Goal: Task Accomplishment & Management: Manage account settings

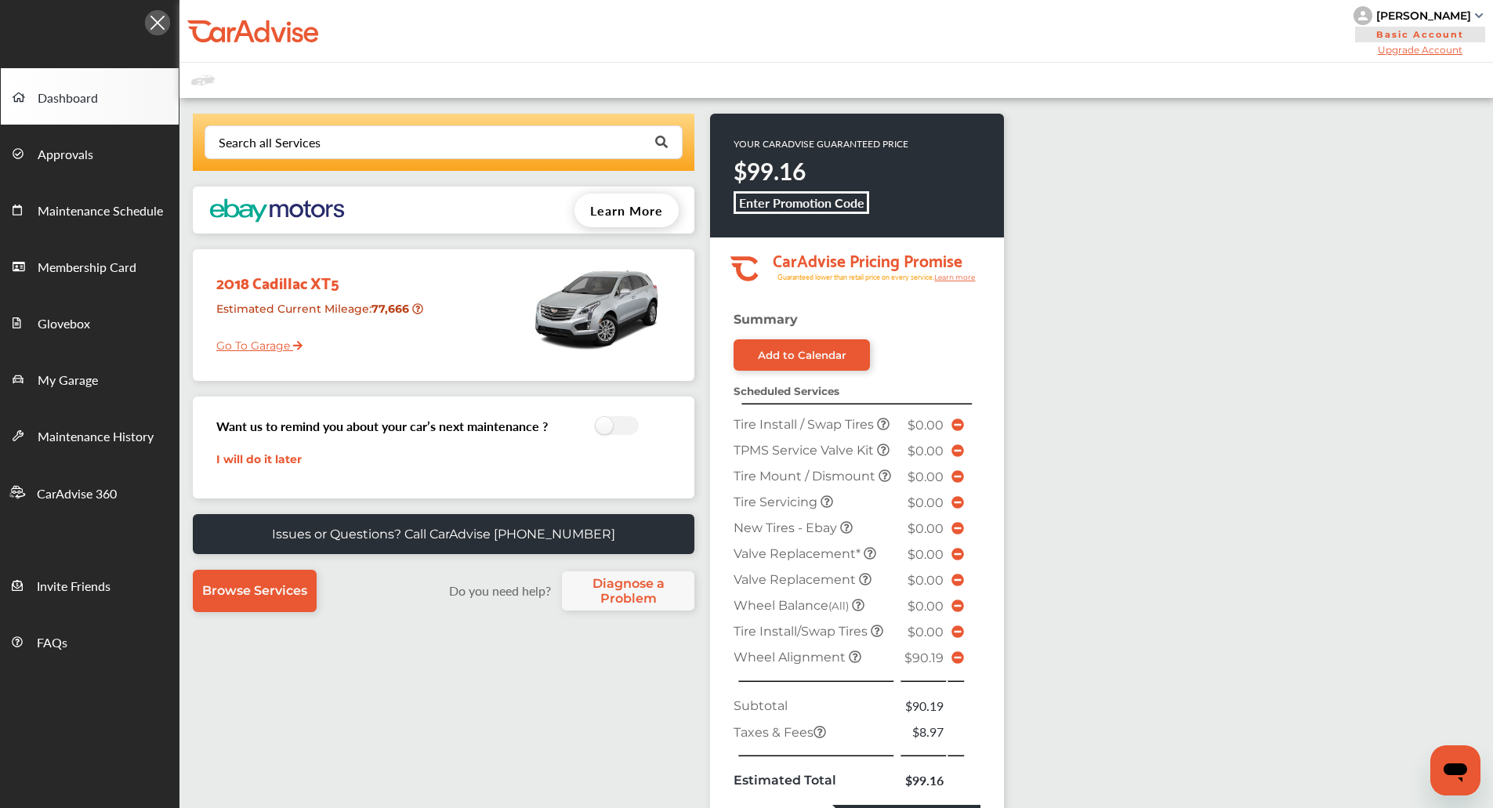
drag, startPoint x: 1482, startPoint y: 2, endPoint x: 1047, endPoint y: 133, distance: 454.1
click at [1047, 133] on div "Search all Services Looking for something we don’t seem to have? Contact us. .s…" at bounding box center [835, 633] width 1313 height 1070
click at [1425, 14] on div "[PERSON_NAME]" at bounding box center [1423, 16] width 95 height 14
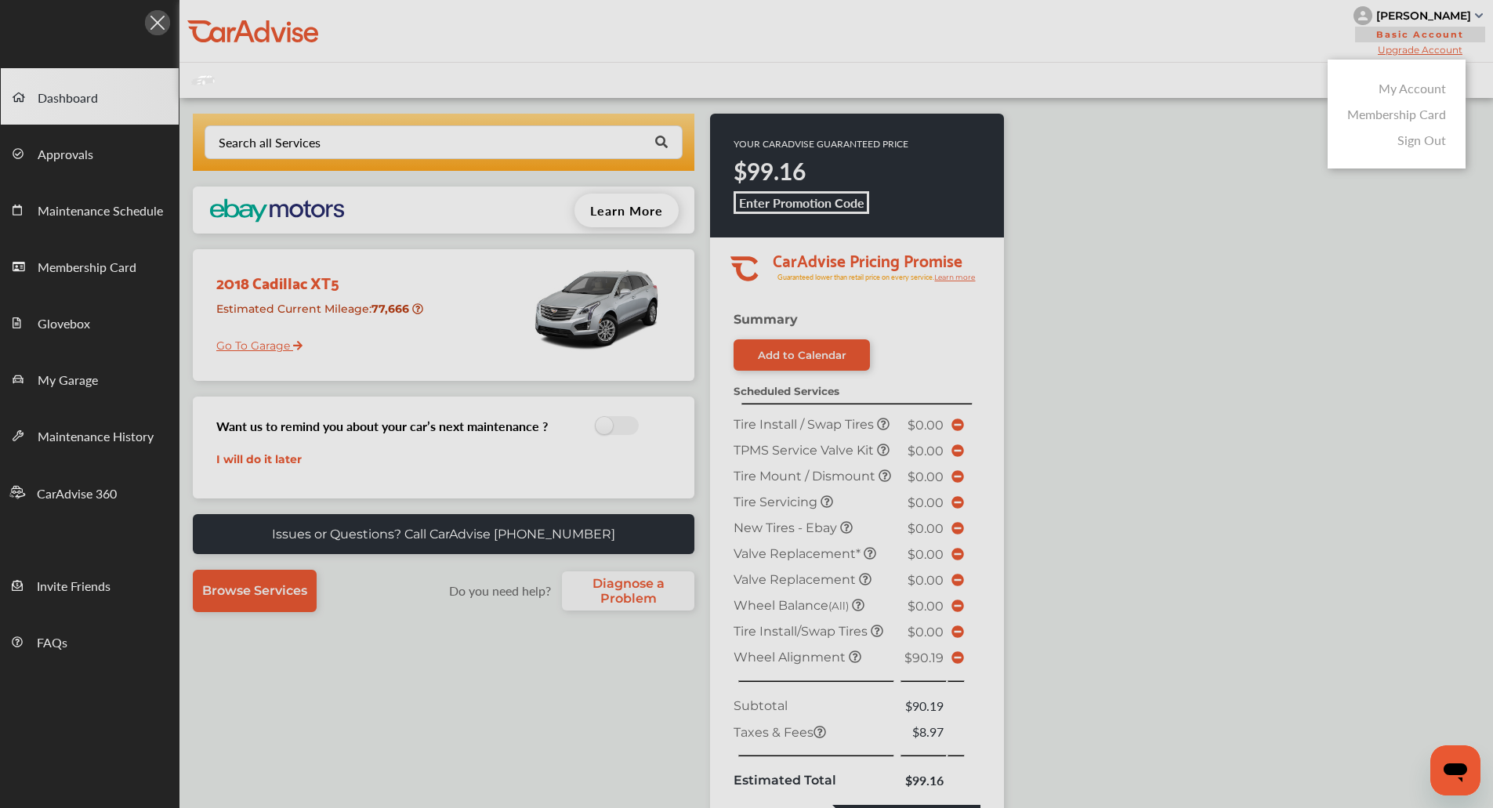
click at [1402, 92] on link "My Account" at bounding box center [1411, 88] width 67 height 18
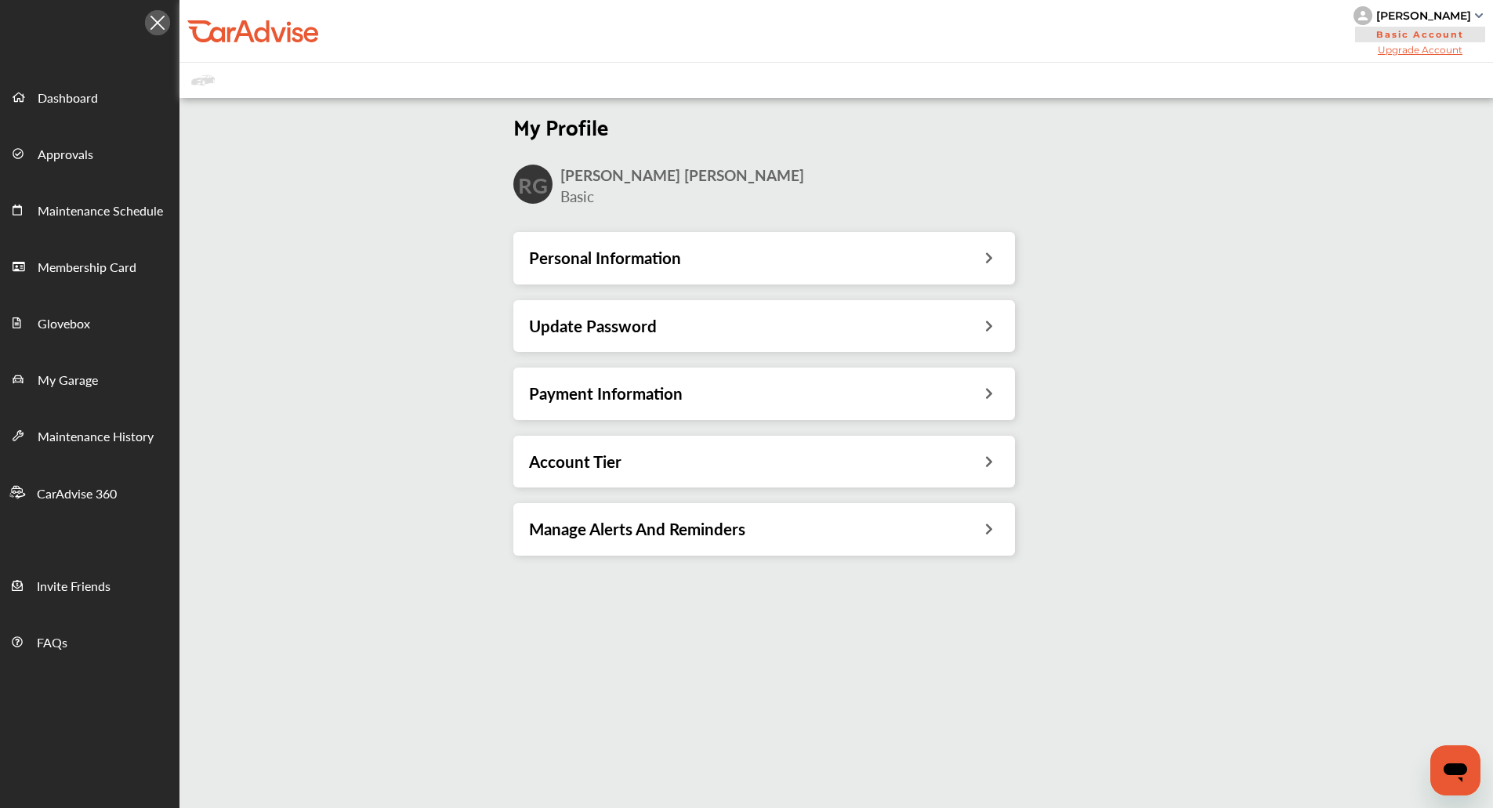
click at [733, 388] on div "Payment Information" at bounding box center [764, 393] width 470 height 20
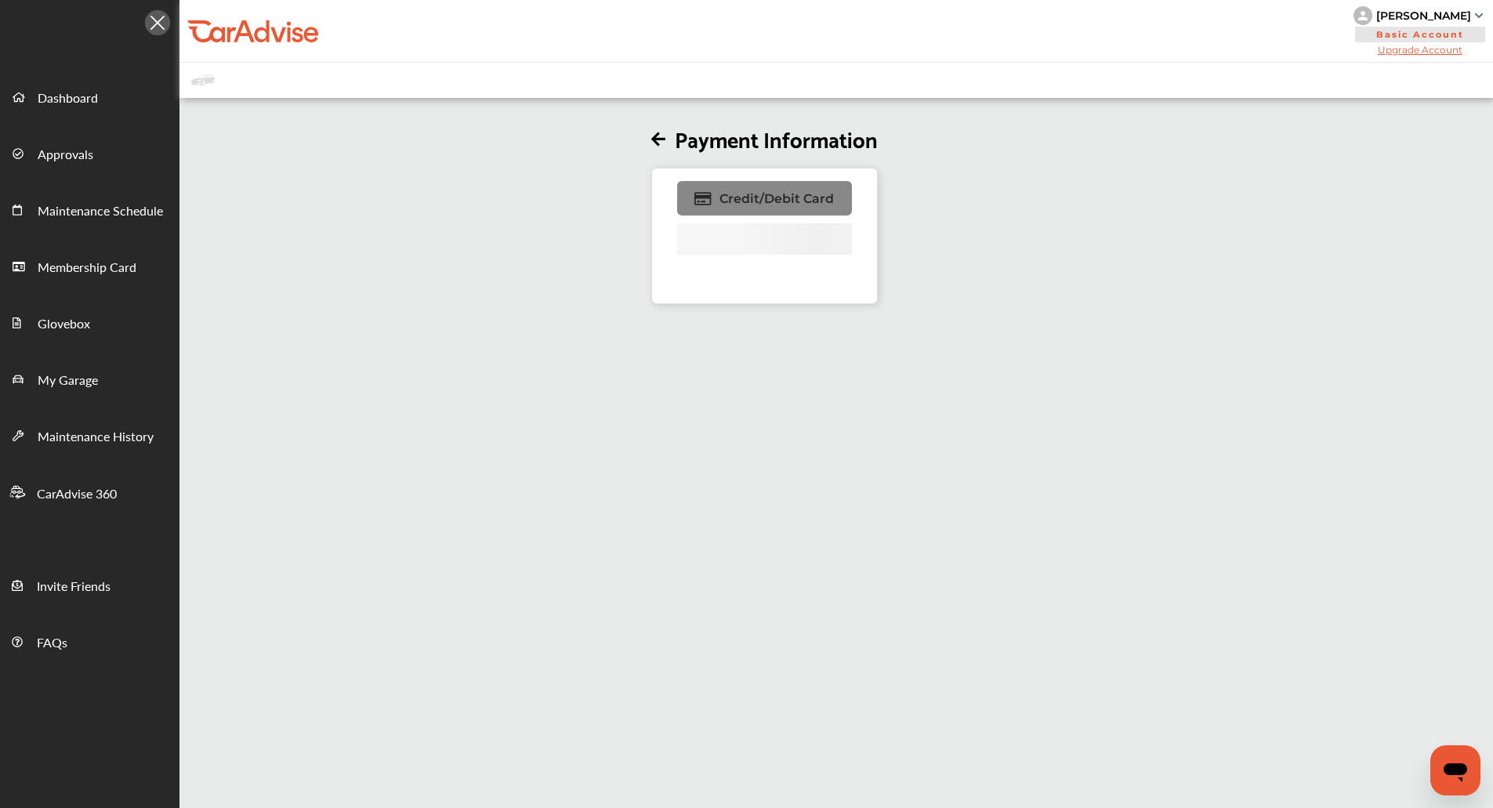
click at [752, 195] on span "Credit/Debit Card" at bounding box center [776, 198] width 114 height 15
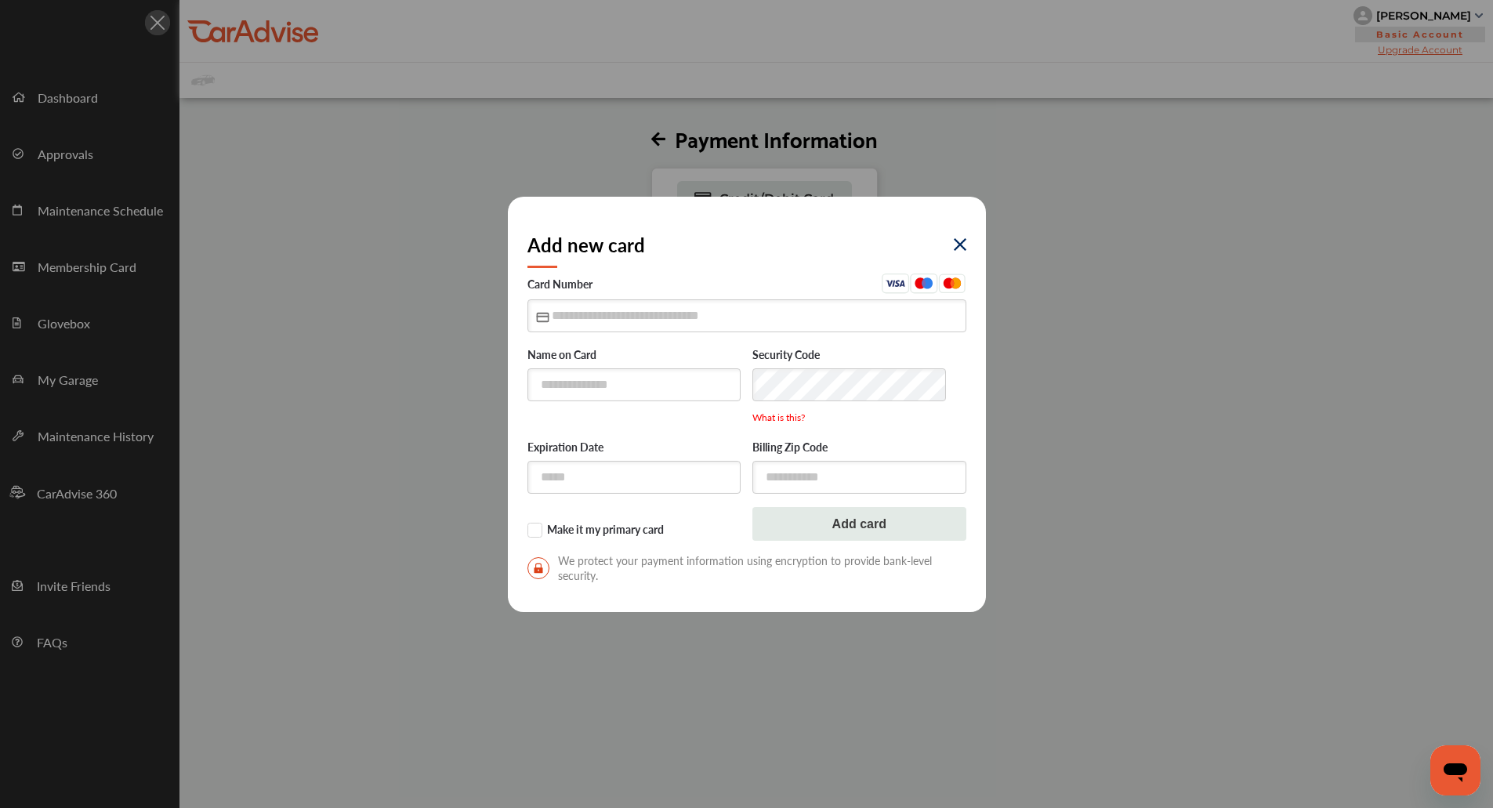
click at [643, 363] on label "Name on Card" at bounding box center [634, 356] width 214 height 16
click at [643, 323] on input "text" at bounding box center [746, 315] width 439 height 32
type input "**********"
click at [583, 478] on input "text" at bounding box center [634, 477] width 214 height 32
type input "*****"
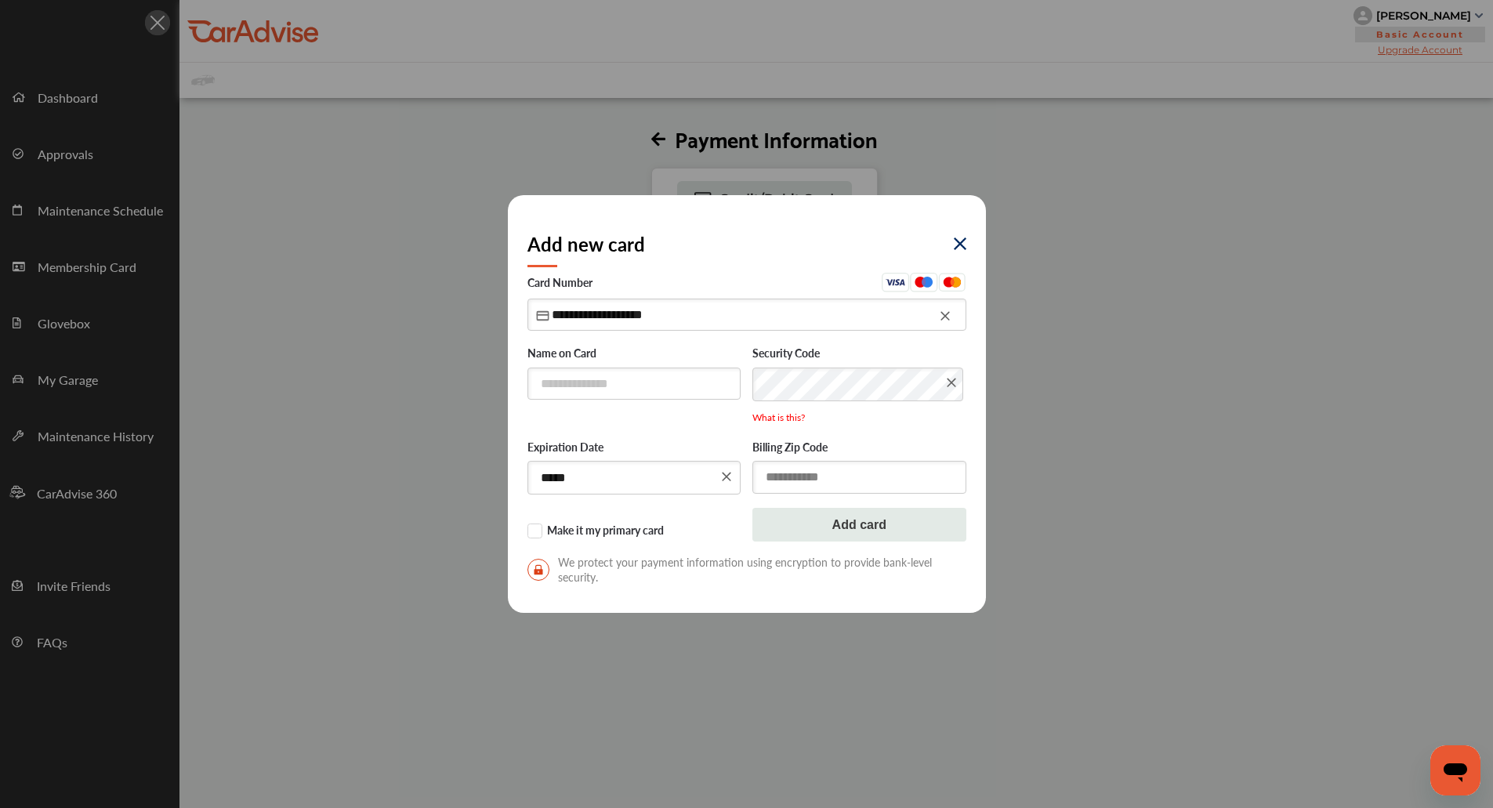
click at [772, 479] on input "text" at bounding box center [859, 477] width 214 height 32
type input "*****"
click at [795, 520] on button "Add card" at bounding box center [859, 525] width 214 height 34
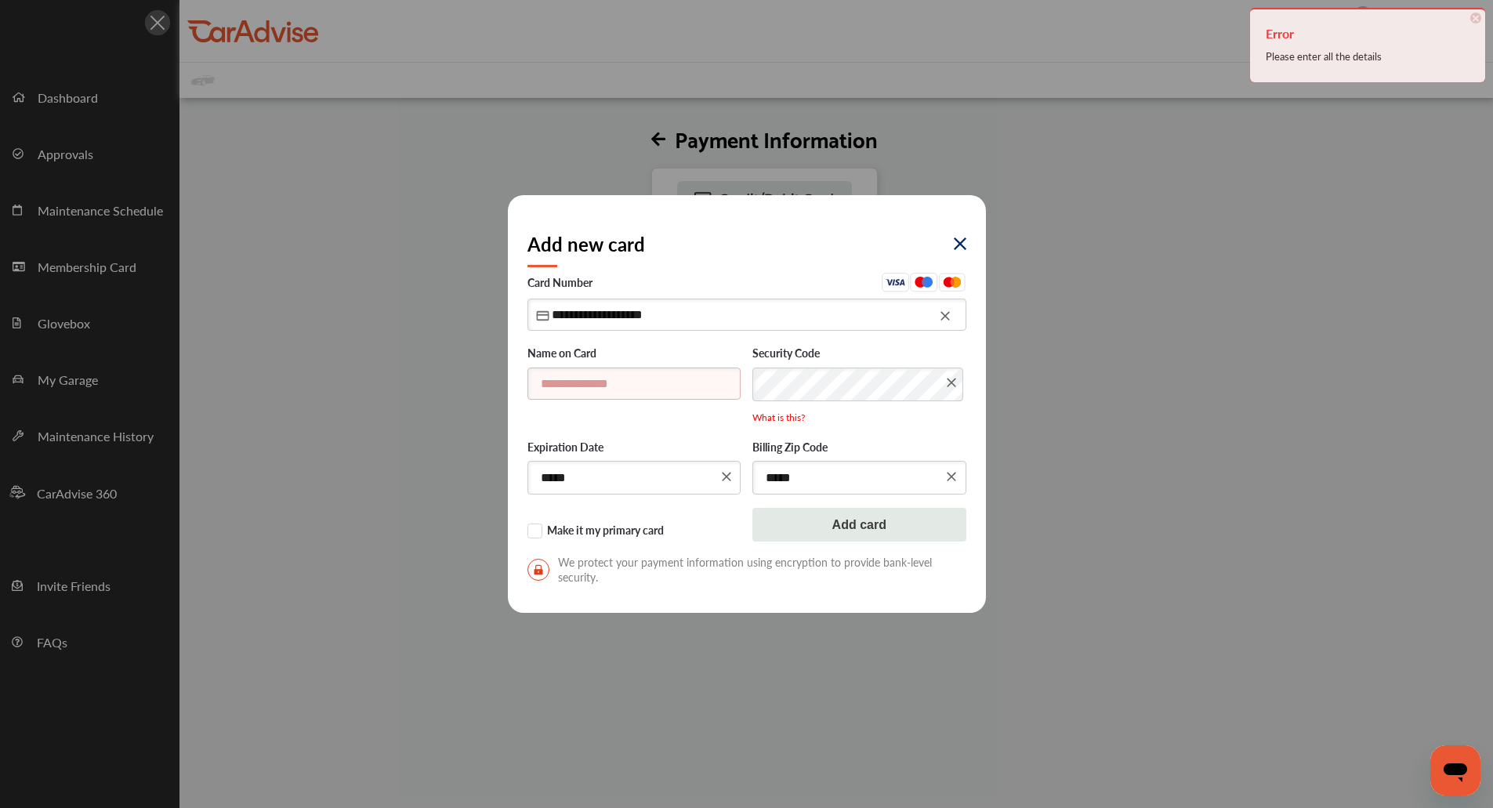
click at [565, 388] on input "text" at bounding box center [634, 383] width 214 height 32
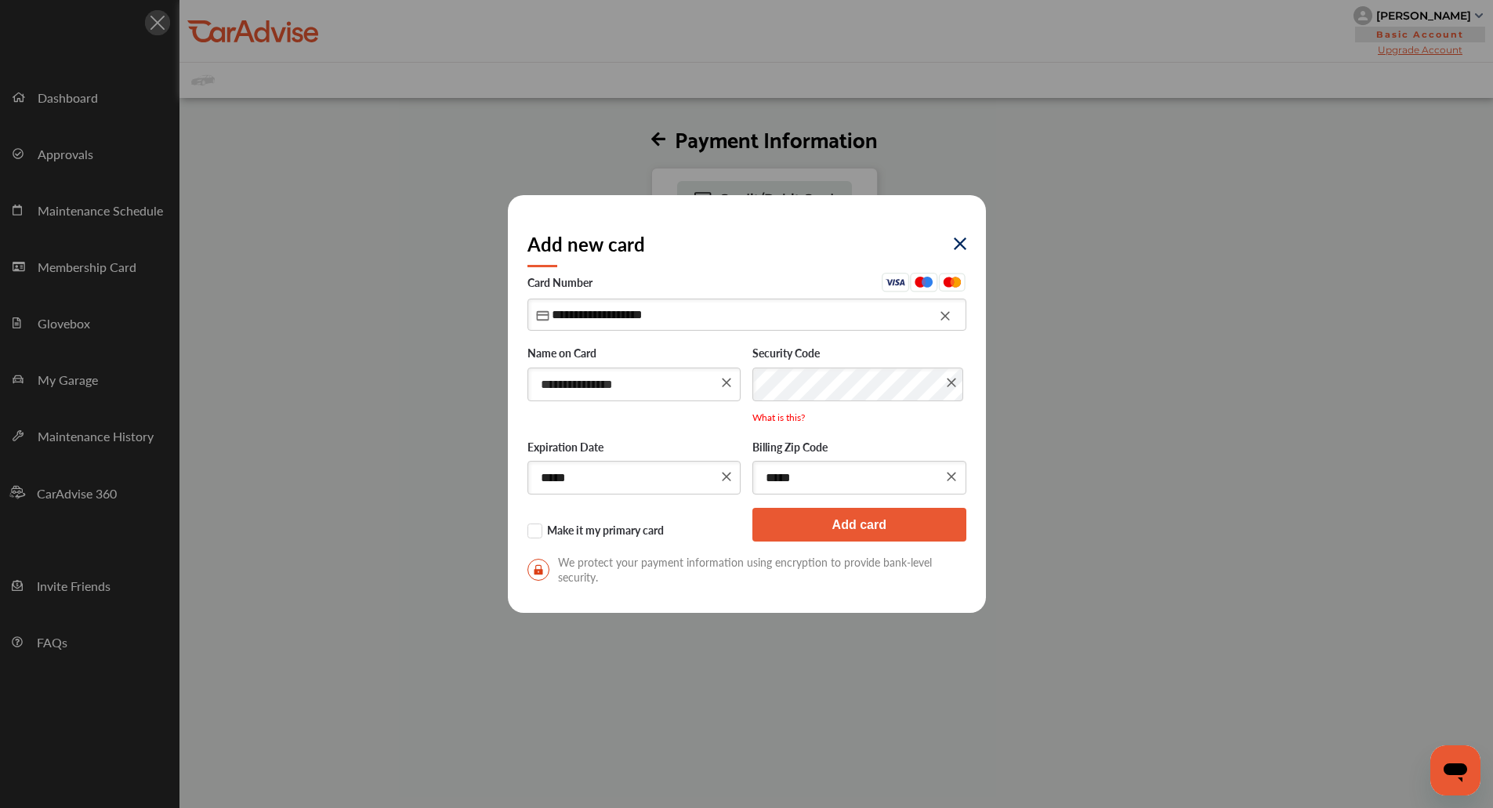
type input "**********"
click button "Add card" at bounding box center [859, 525] width 214 height 34
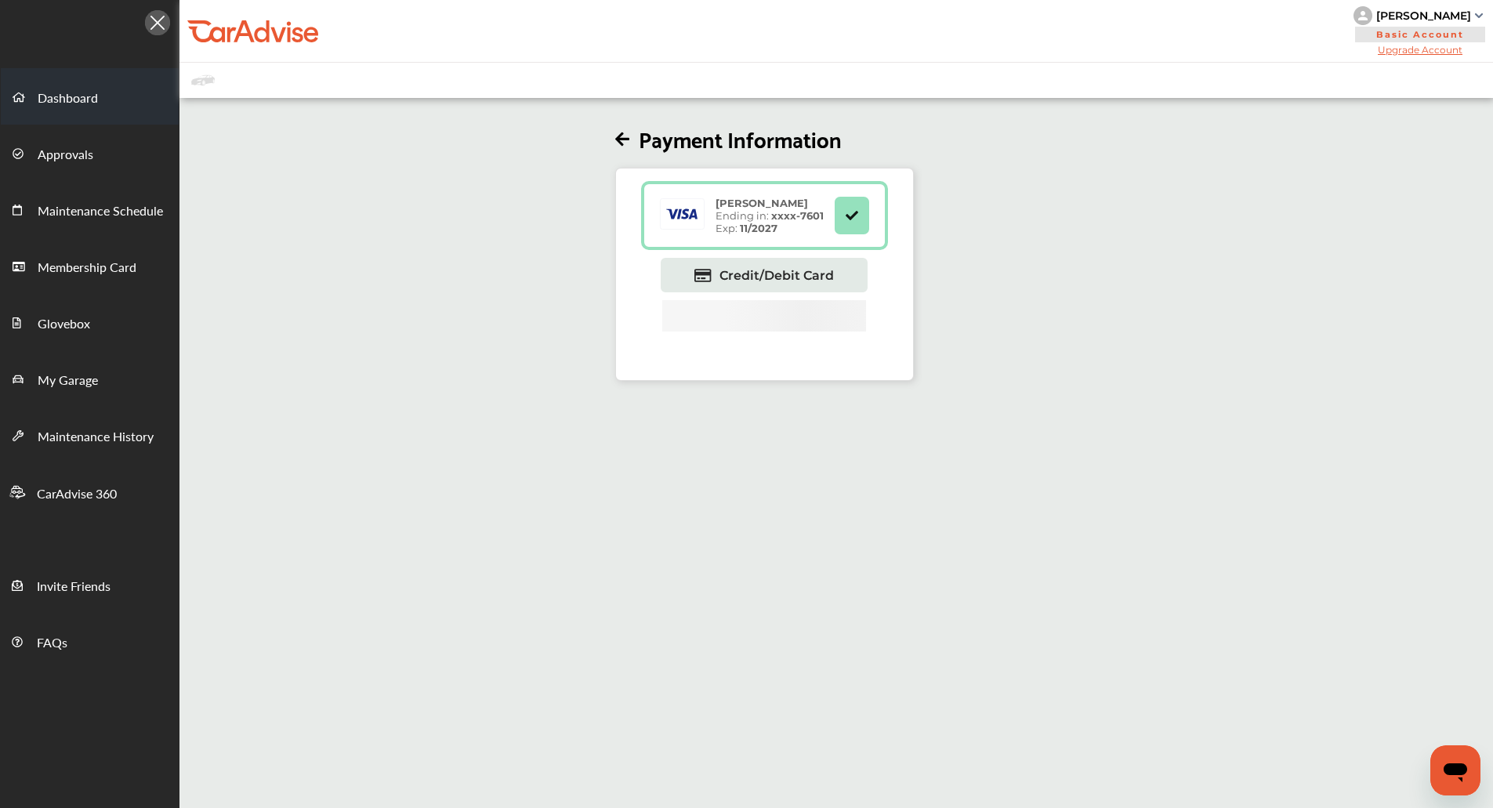
click at [117, 107] on link "Dashboard" at bounding box center [90, 96] width 178 height 56
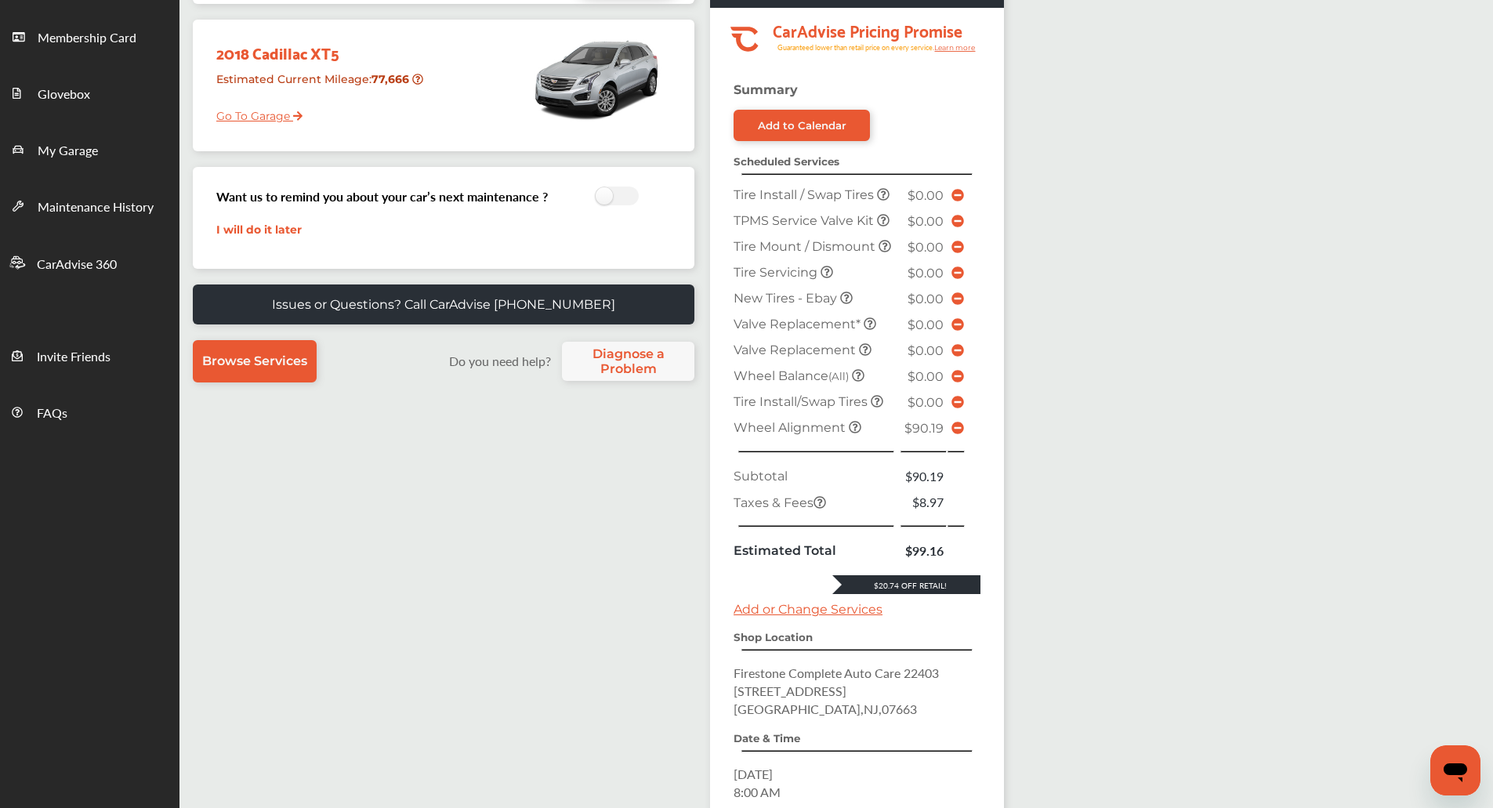
scroll to position [417, 0]
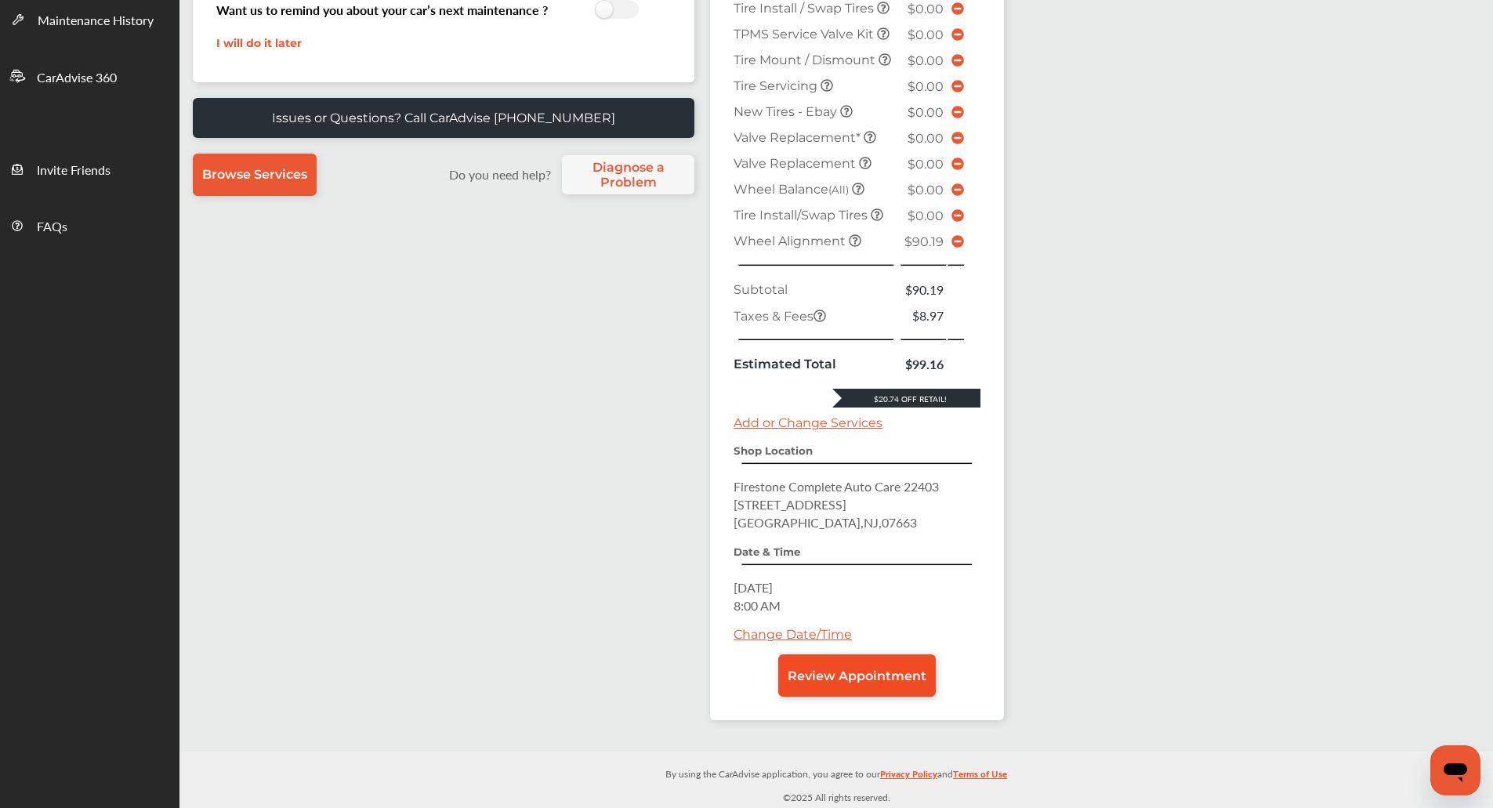
click at [804, 675] on span "Review Appointment" at bounding box center [856, 675] width 139 height 15
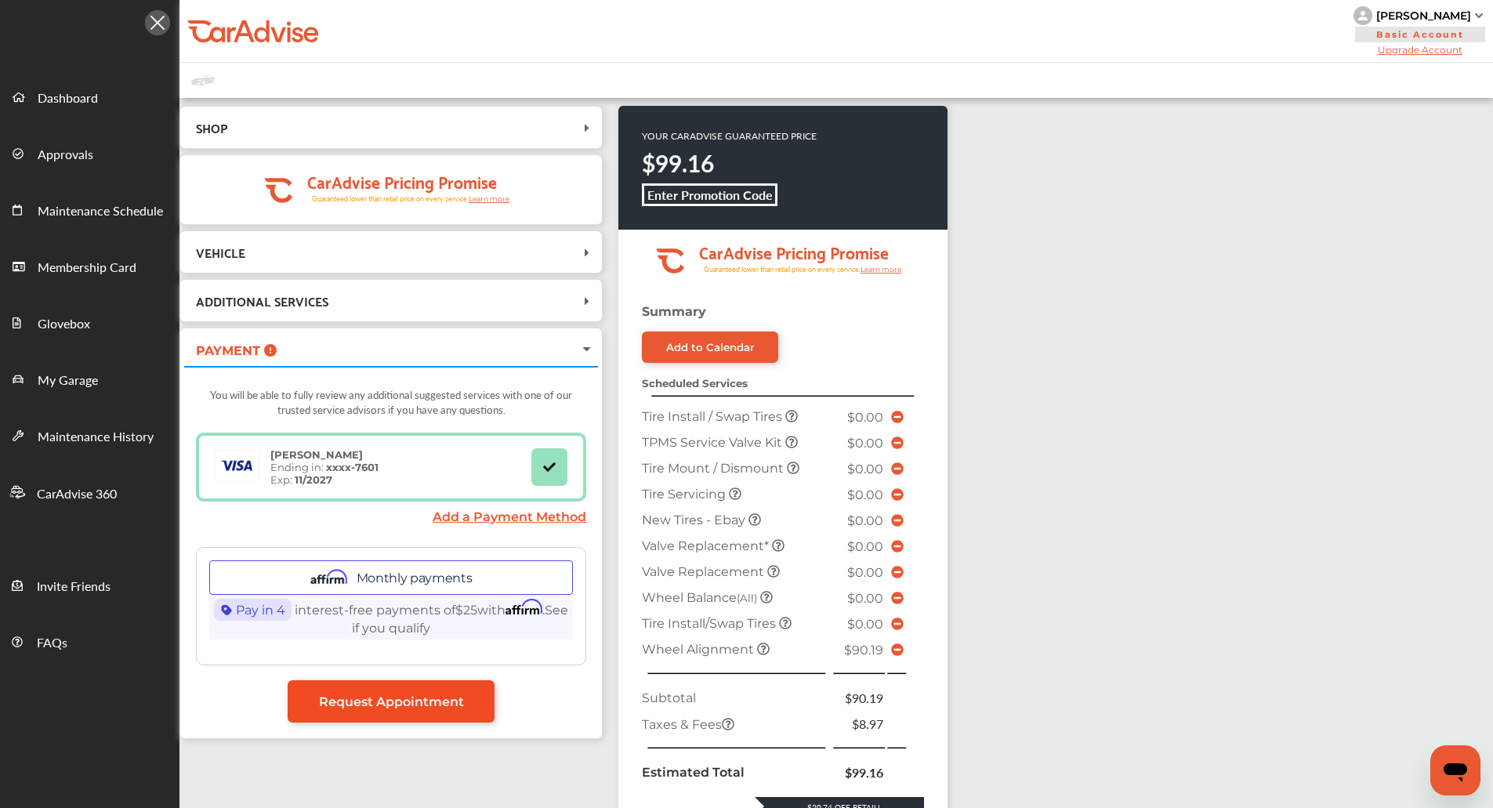
click at [431, 704] on span "Request Appointment" at bounding box center [391, 701] width 145 height 15
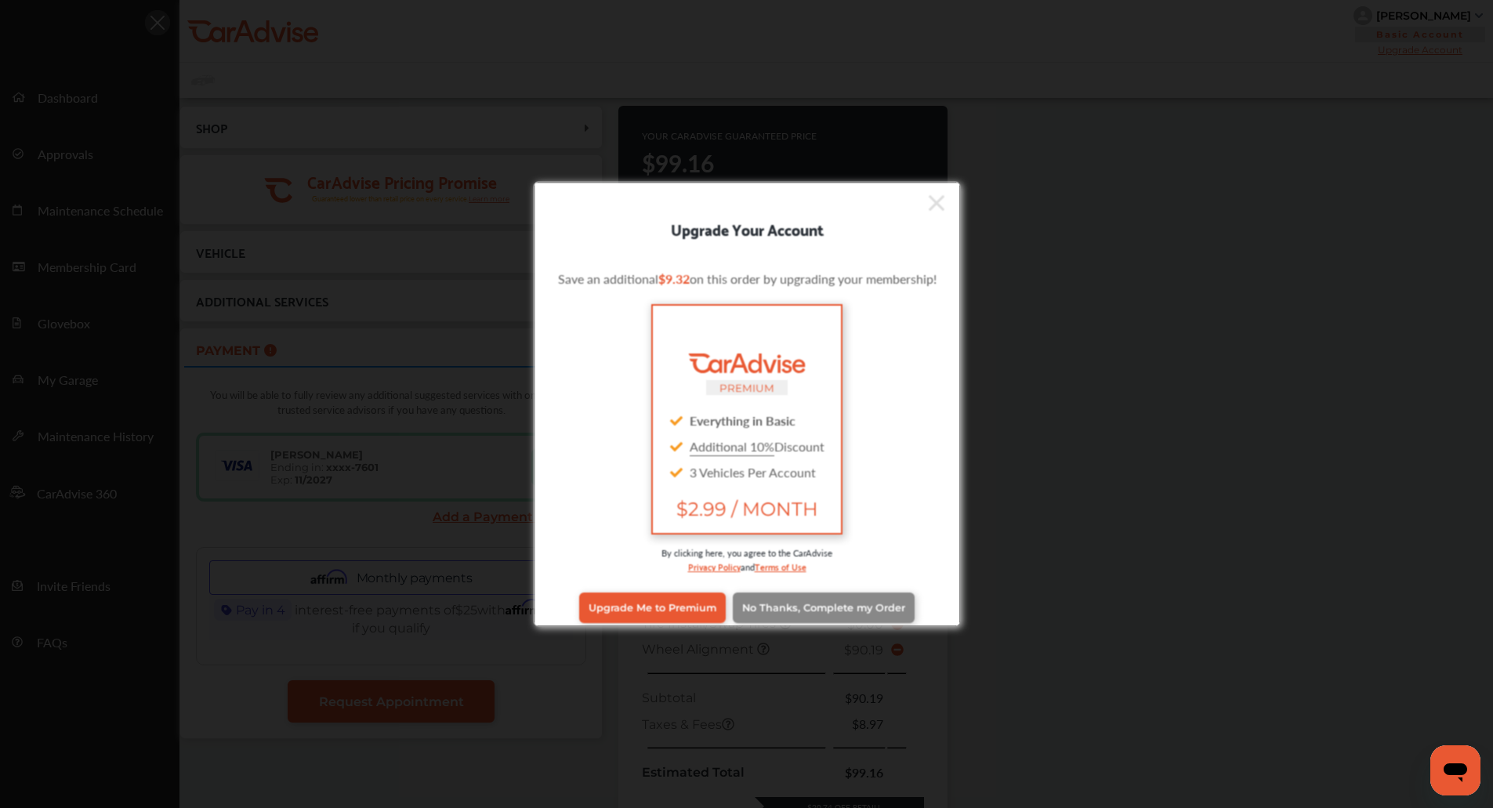
click at [790, 602] on span "No Thanks, Complete my Order" at bounding box center [823, 608] width 163 height 12
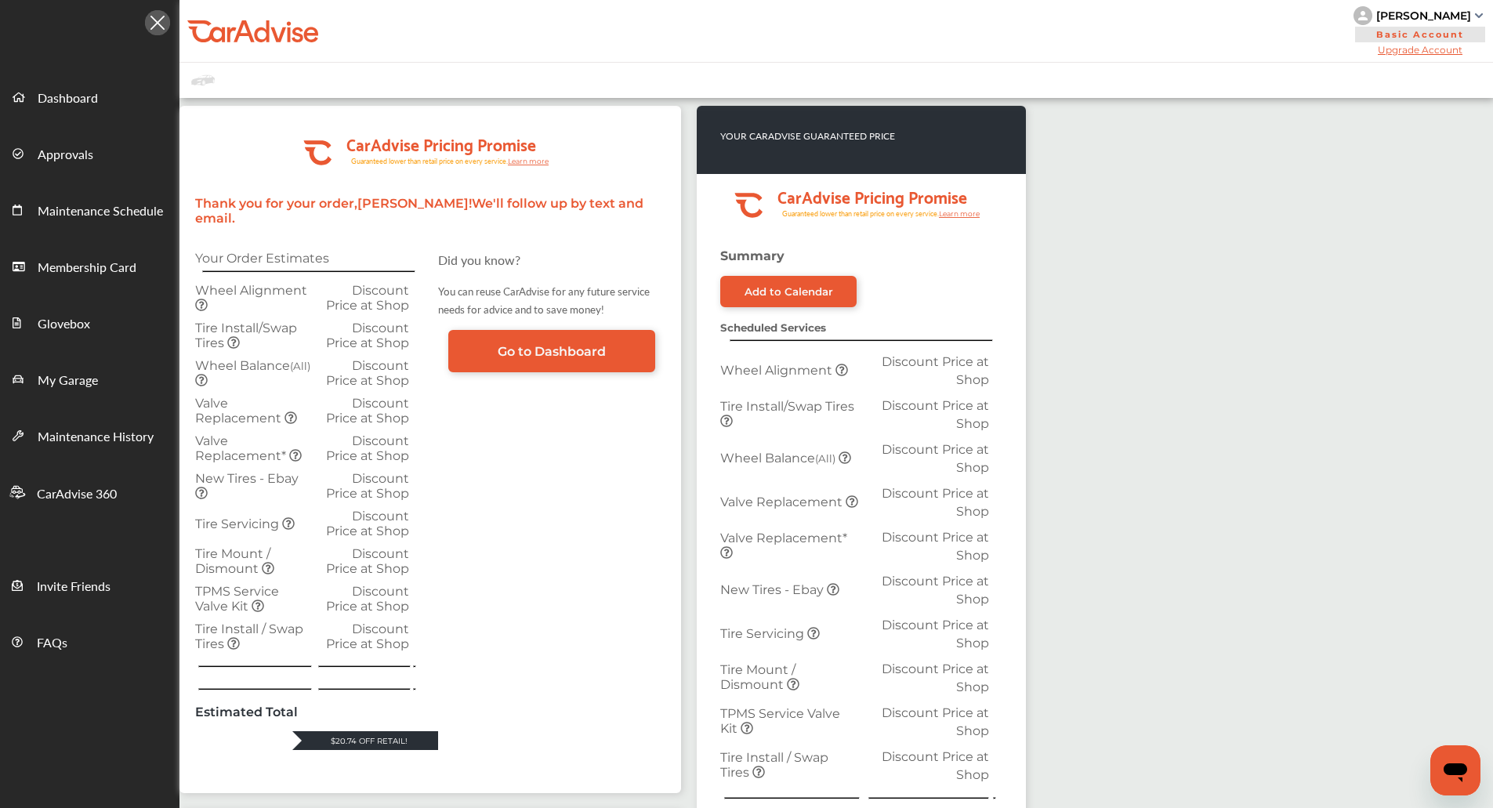
scroll to position [395, 0]
